Goal: Task Accomplishment & Management: Complete application form

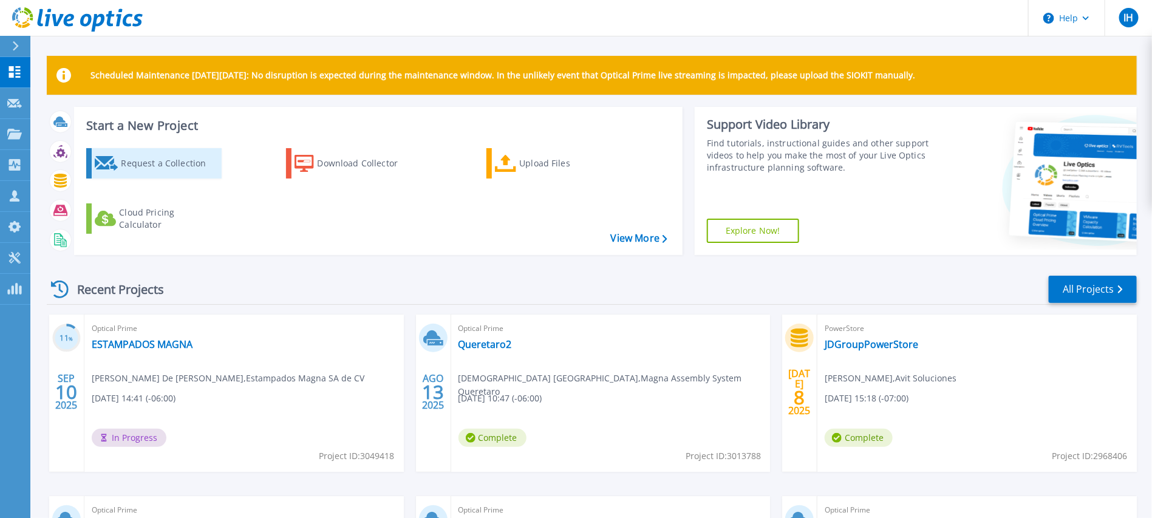
click at [142, 168] on div "Request a Collection" at bounding box center [169, 163] width 97 height 24
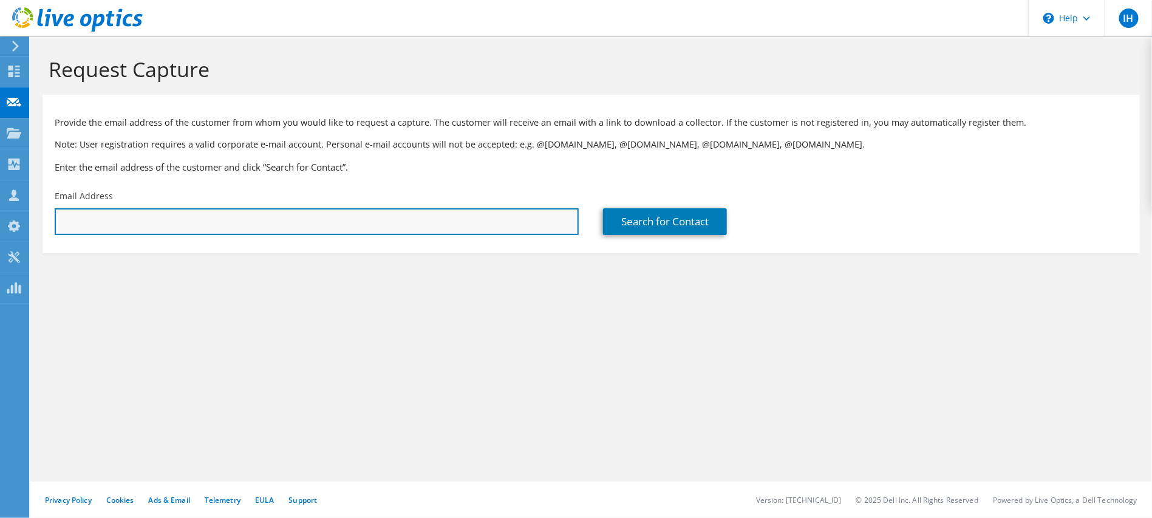
drag, startPoint x: 264, startPoint y: 209, endPoint x: 258, endPoint y: 214, distance: 7.7
click at [260, 213] on input "text" at bounding box center [317, 221] width 524 height 27
type input "[PERSON_NAME][EMAIL_ADDRESS][PERSON_NAME][DOMAIN_NAME]"
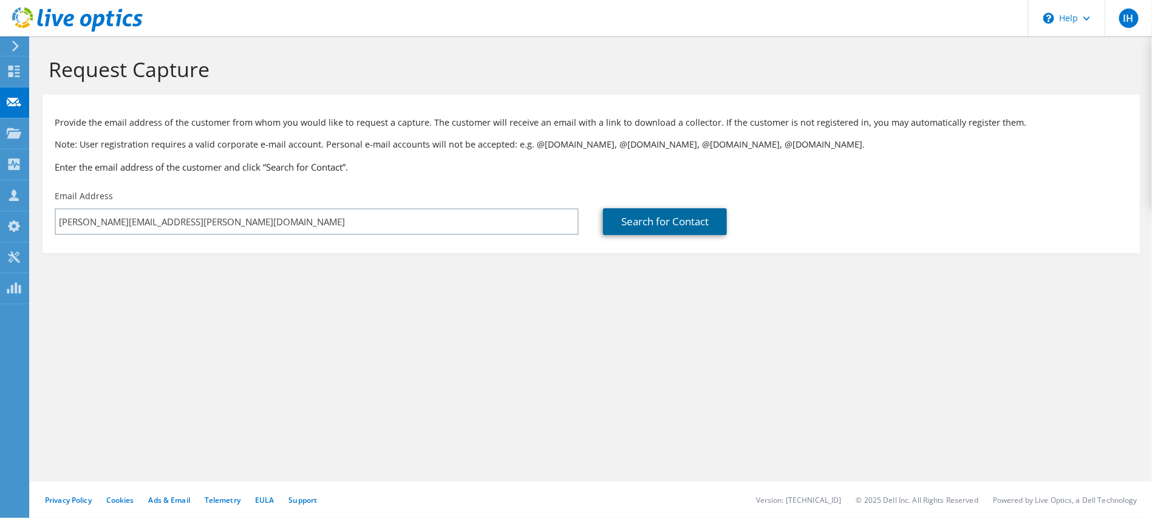
click at [660, 220] on link "Search for Contact" at bounding box center [665, 221] width 124 height 27
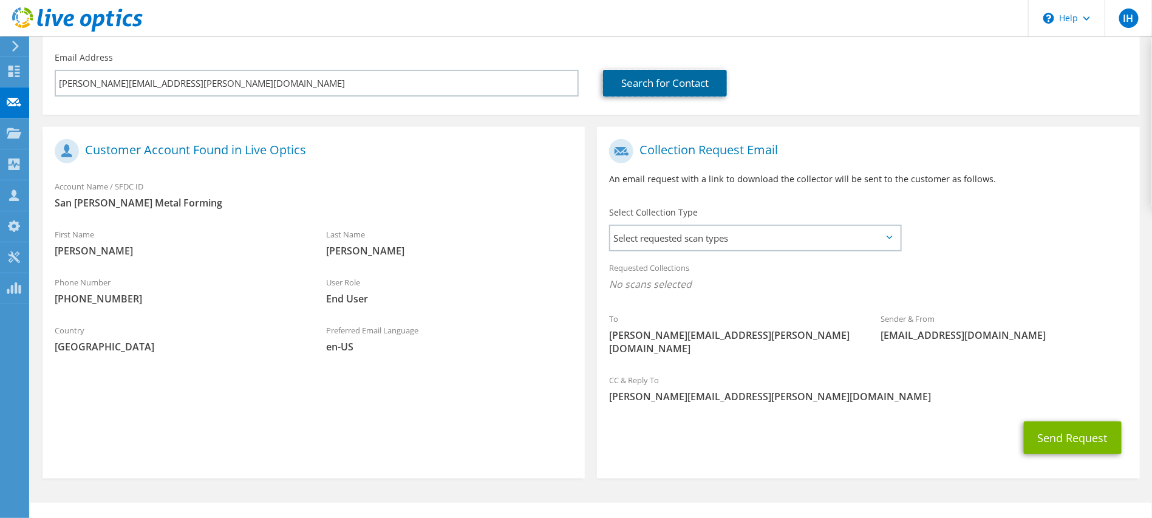
scroll to position [146, 0]
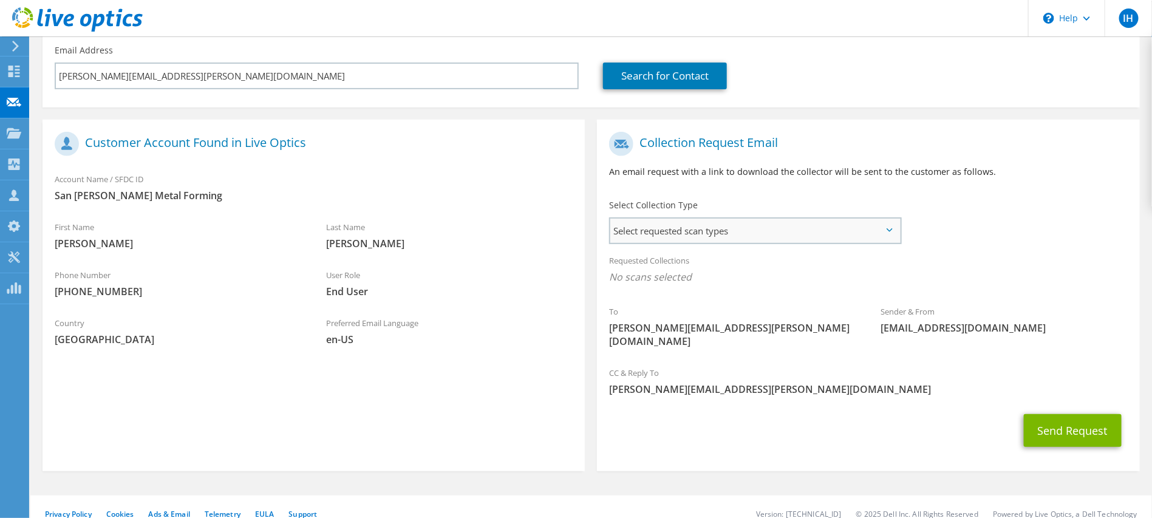
click at [805, 232] on span "Select requested scan types" at bounding box center [755, 231] width 289 height 24
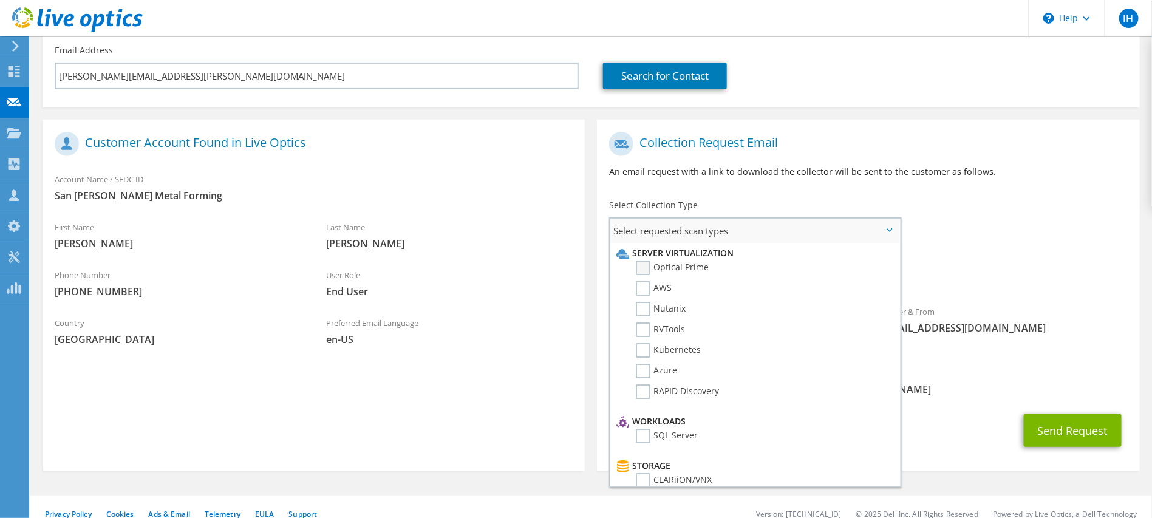
click at [643, 265] on label "Optical Prime" at bounding box center [672, 268] width 73 height 15
click at [0, 0] on input "Optical Prime" at bounding box center [0, 0] width 0 height 0
click at [756, 182] on div "Collection Request Email An email request with a link to download the collector…" at bounding box center [868, 159] width 543 height 67
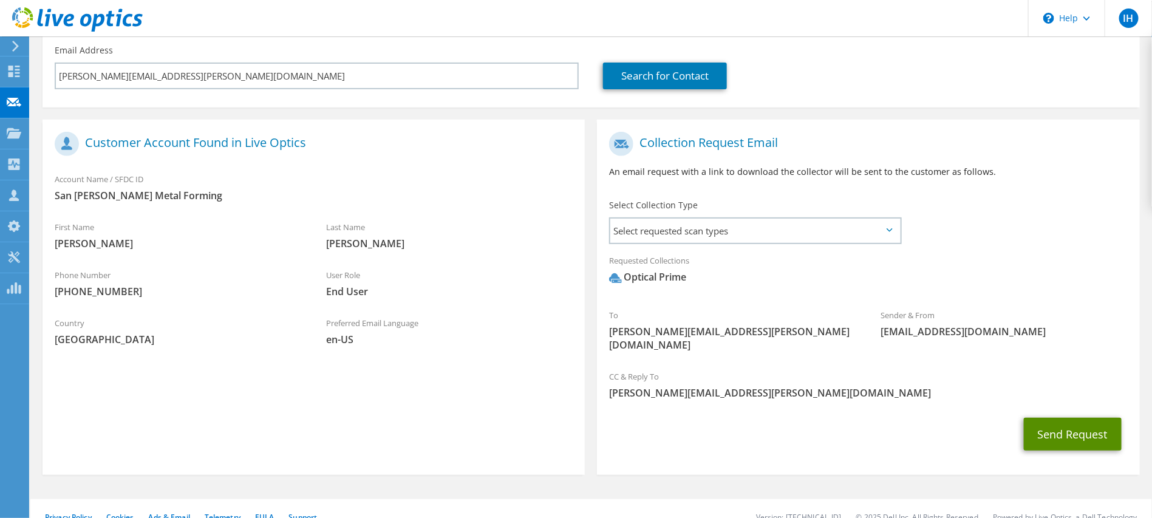
click at [1061, 418] on button "Send Request" at bounding box center [1073, 434] width 98 height 33
